Goal: Find specific page/section

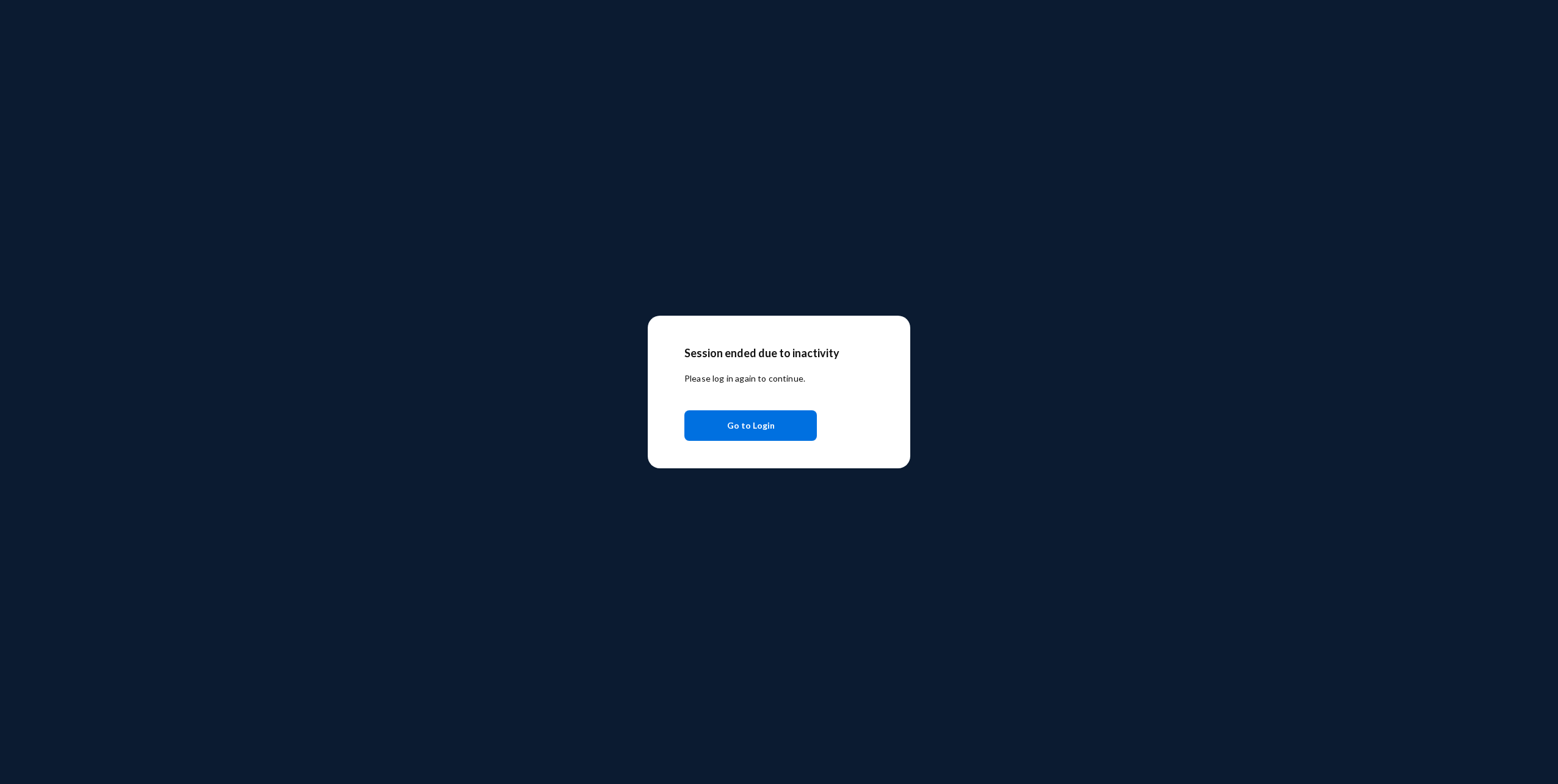
click at [723, 425] on button "Go to Login" at bounding box center [751, 425] width 133 height 31
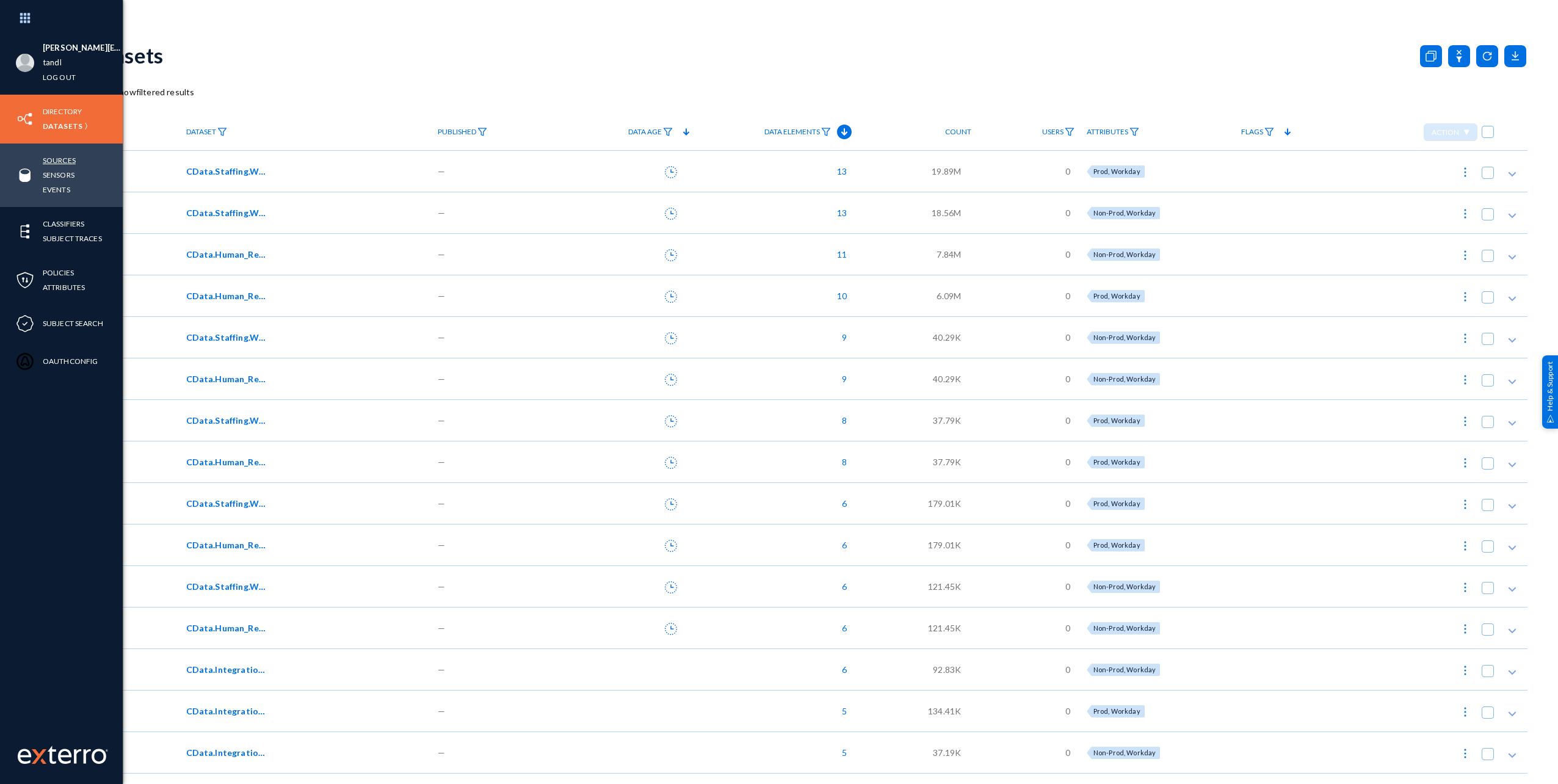
click at [65, 160] on link "Sources" at bounding box center [59, 160] width 33 height 14
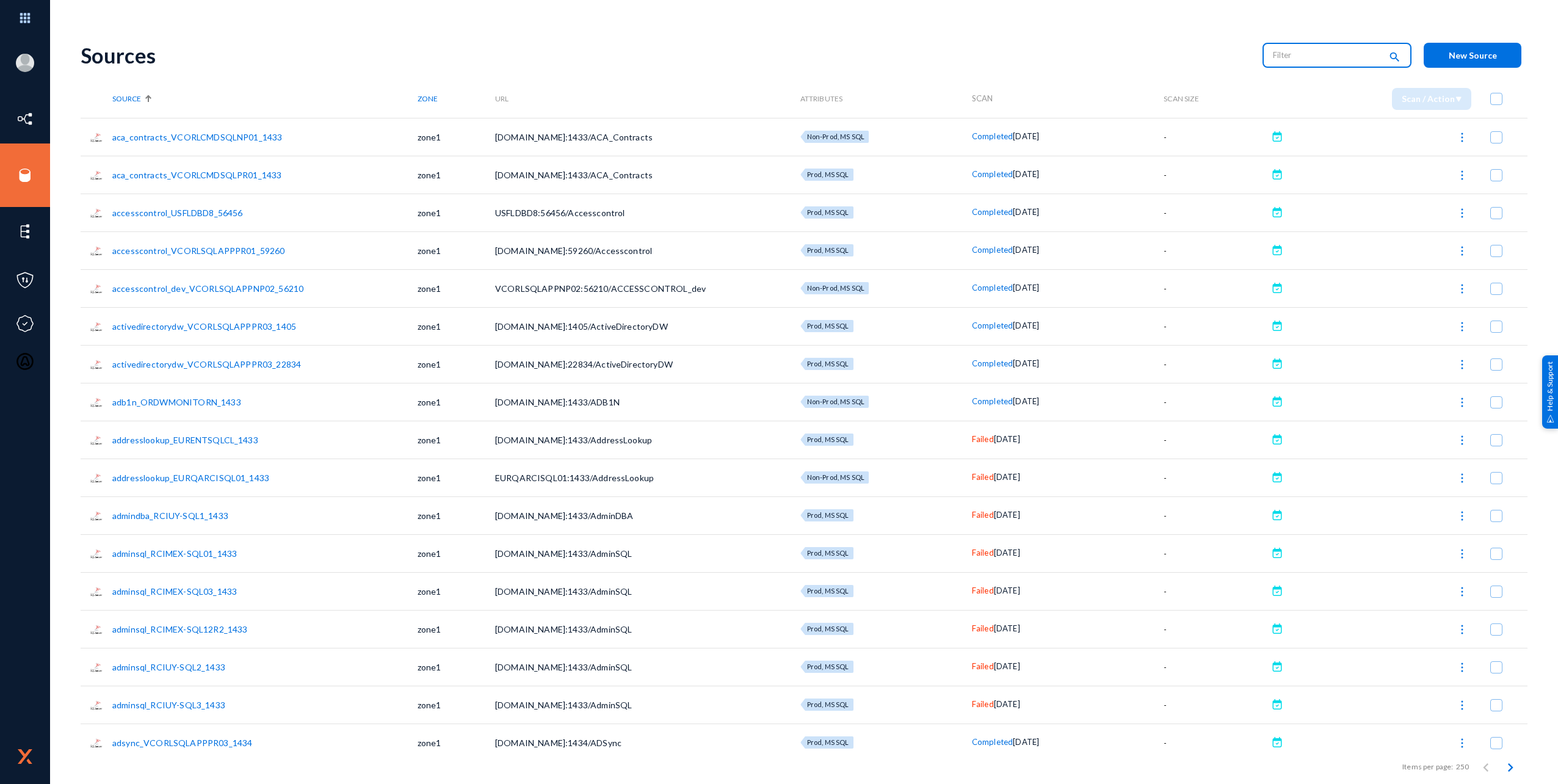
click at [1273, 57] on input "text" at bounding box center [1327, 54] width 107 height 18
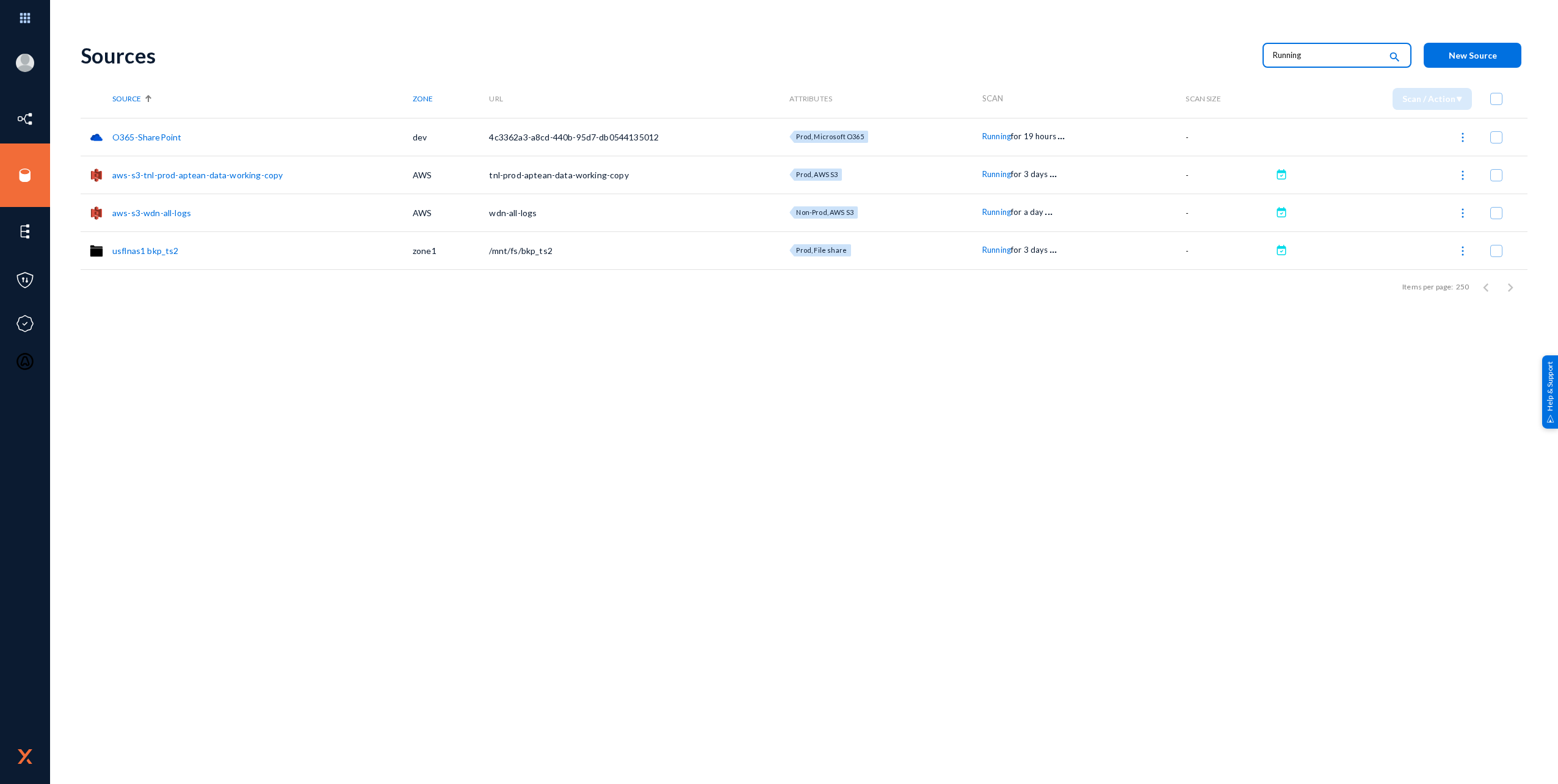
click at [1287, 61] on input "Running" at bounding box center [1327, 54] width 107 height 18
type input "failed"
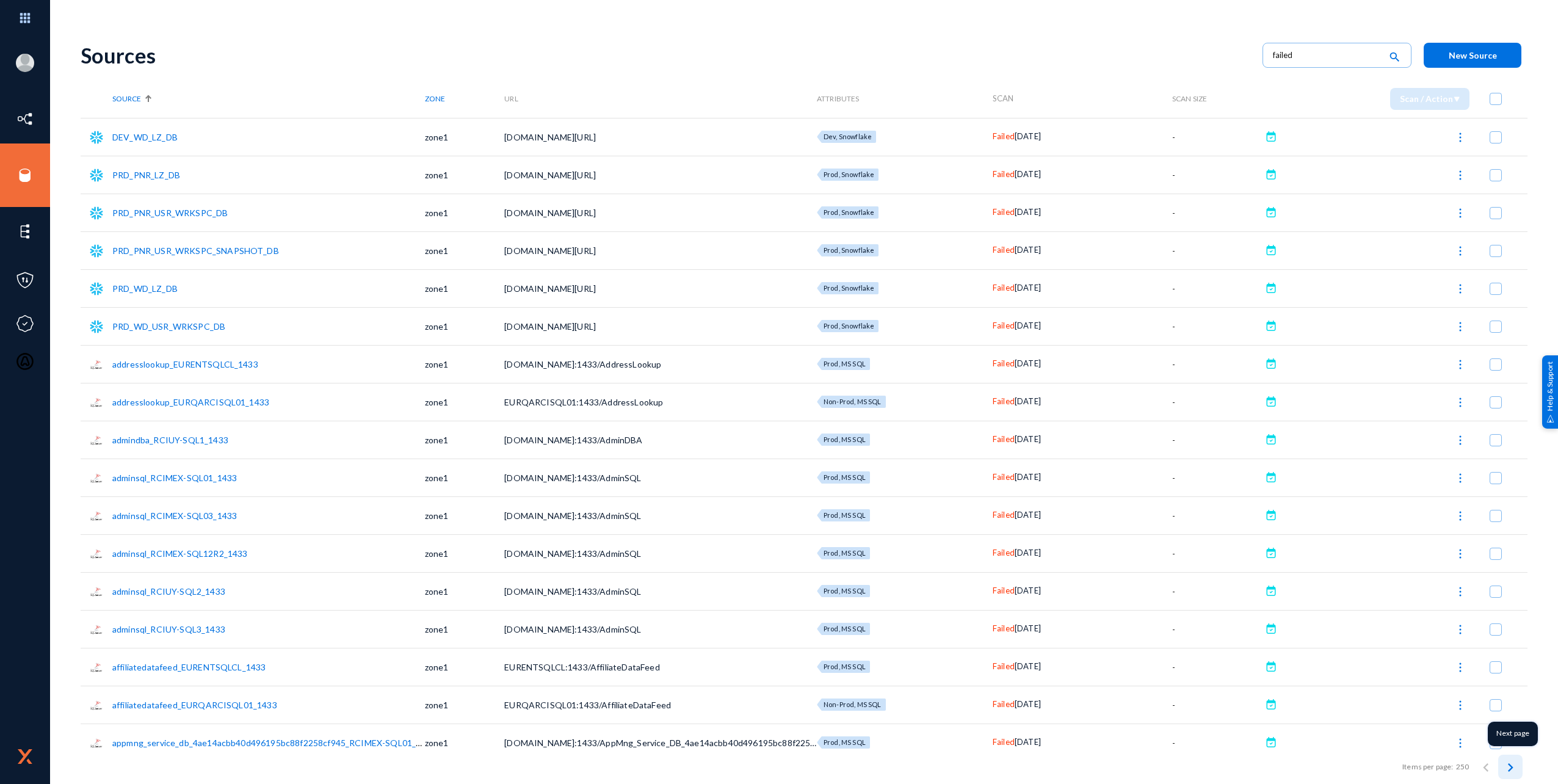
click at [1505, 768] on icon "Next page" at bounding box center [1510, 768] width 17 height 17
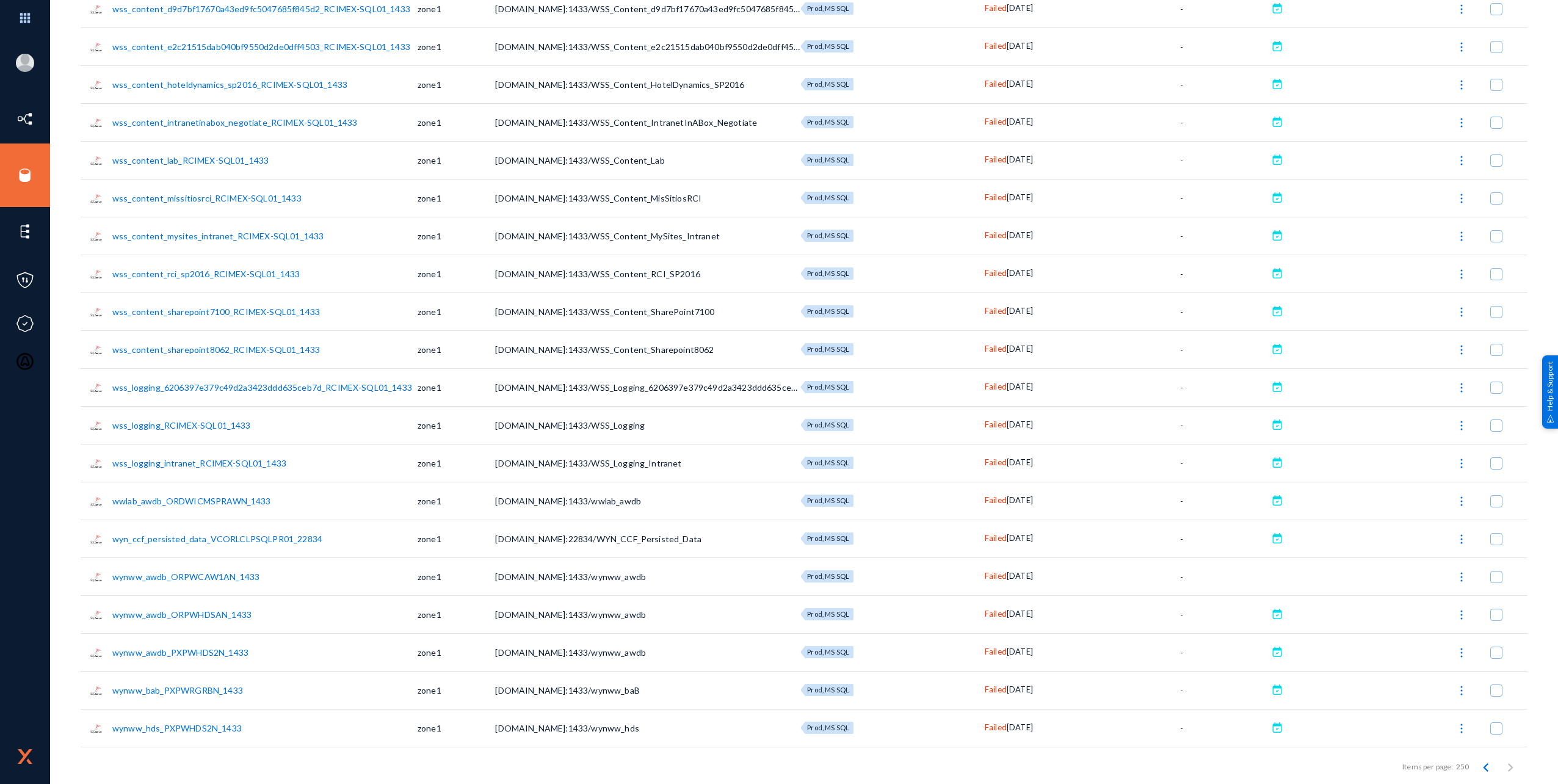
scroll to position [1790, 0]
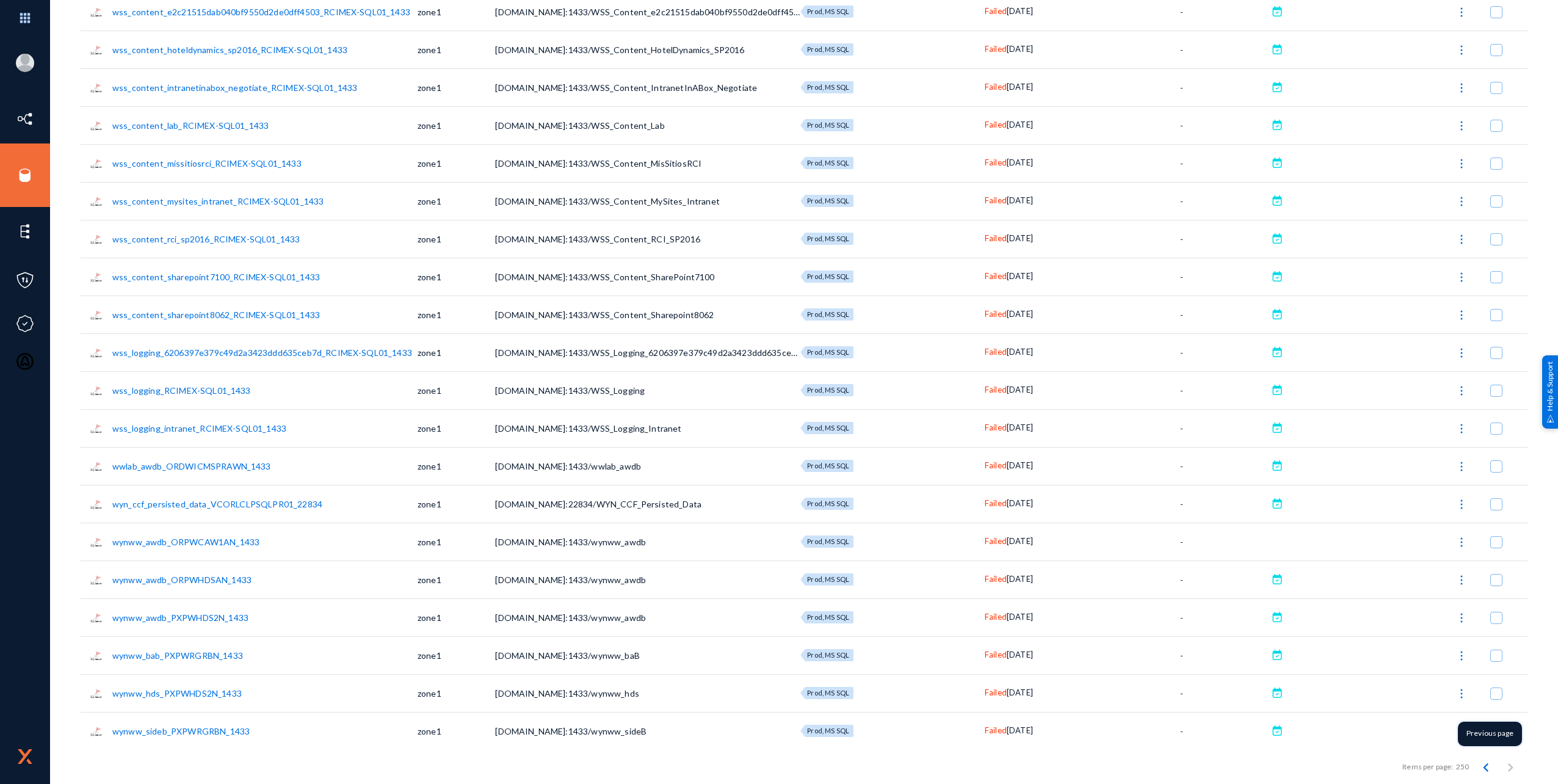
click at [1487, 768] on icon "Previous page" at bounding box center [1486, 768] width 17 height 17
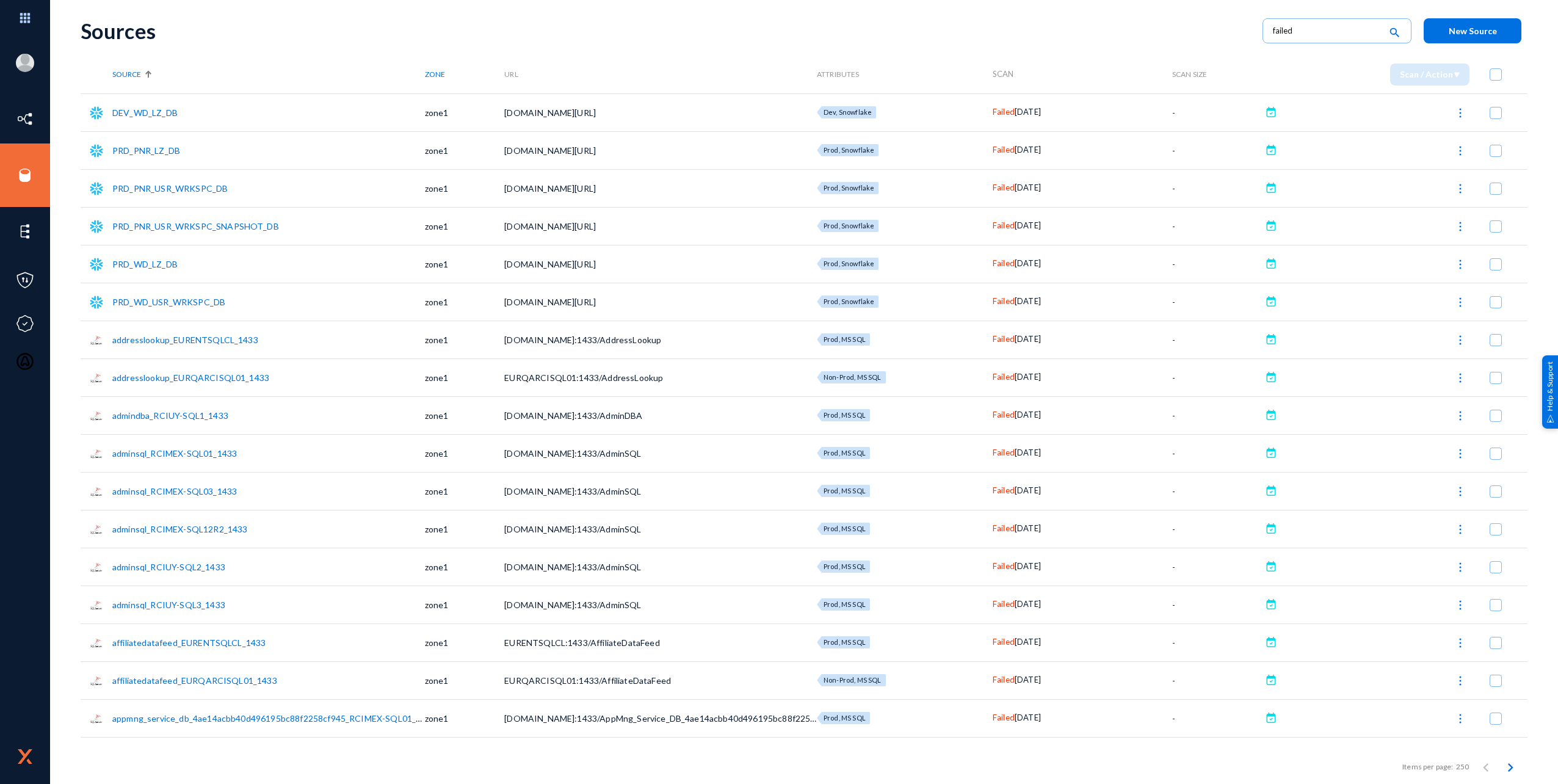
scroll to position [0, 0]
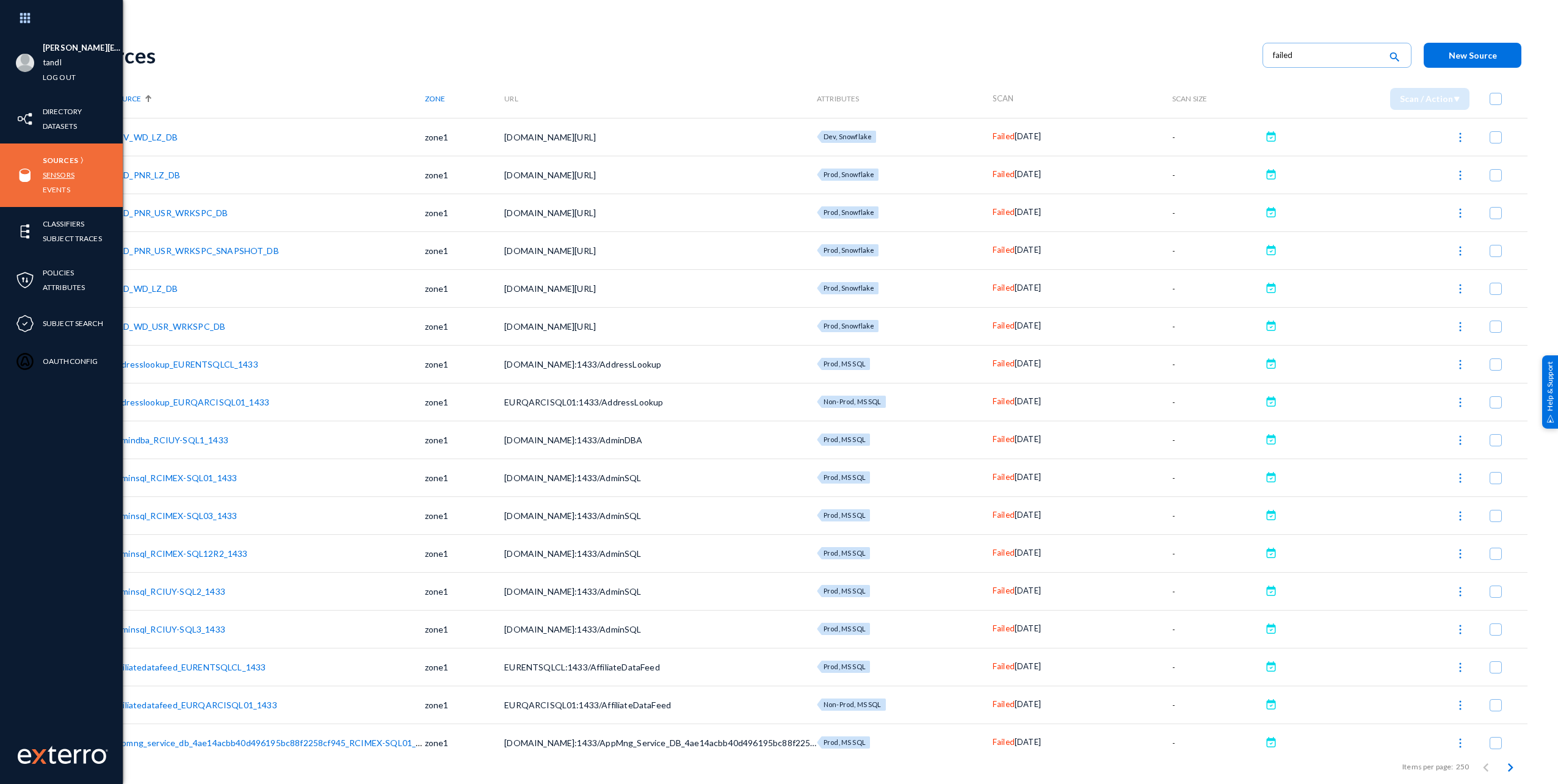
click at [53, 169] on link "Sensors" at bounding box center [58, 175] width 32 height 14
